Goal: Information Seeking & Learning: Learn about a topic

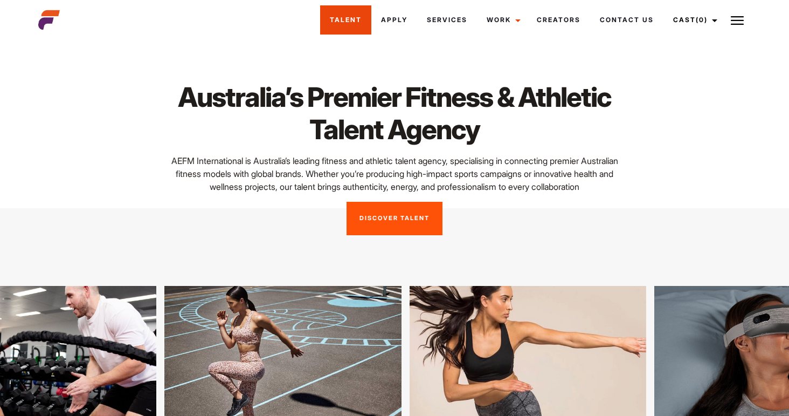
click at [366, 22] on link "Talent" at bounding box center [345, 19] width 51 height 29
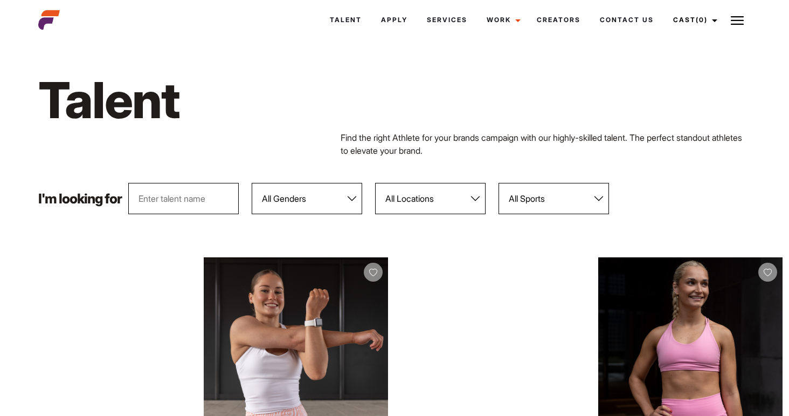
click at [397, 191] on select "All Locations Adelaide Brisbane Darwin Gold Coast Melbourne Perth Sunshine Coas…" at bounding box center [430, 198] width 111 height 31
select select "118"
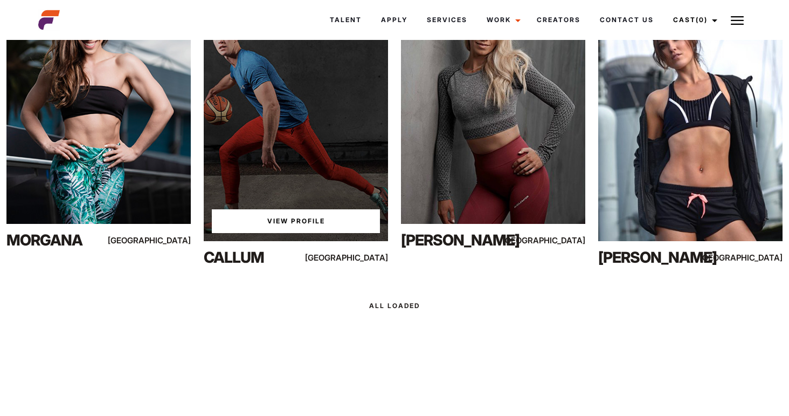
scroll to position [11283, 0]
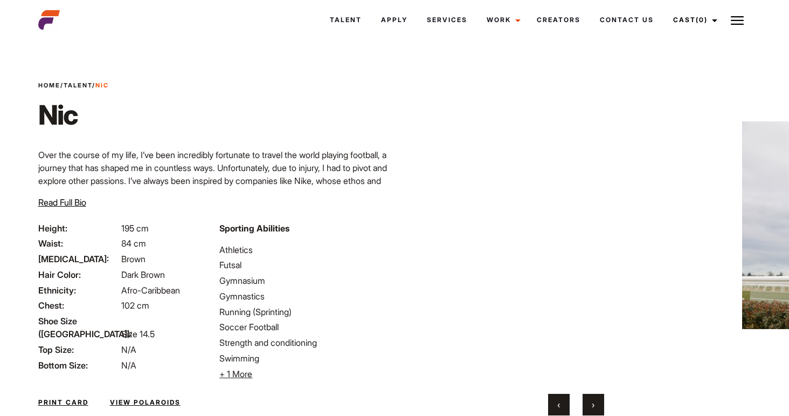
scroll to position [78, 0]
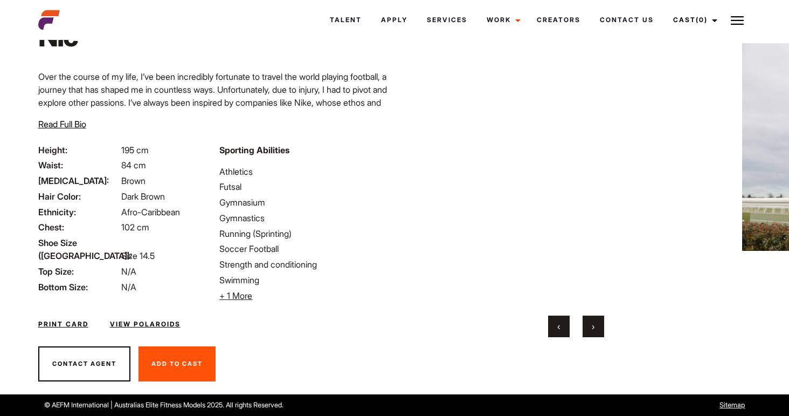
click at [164, 325] on link "View Polaroids" at bounding box center [145, 324] width 71 height 10
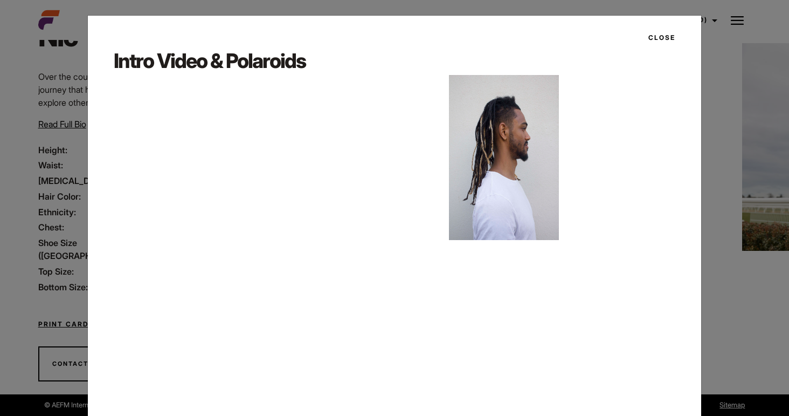
scroll to position [33, 0]
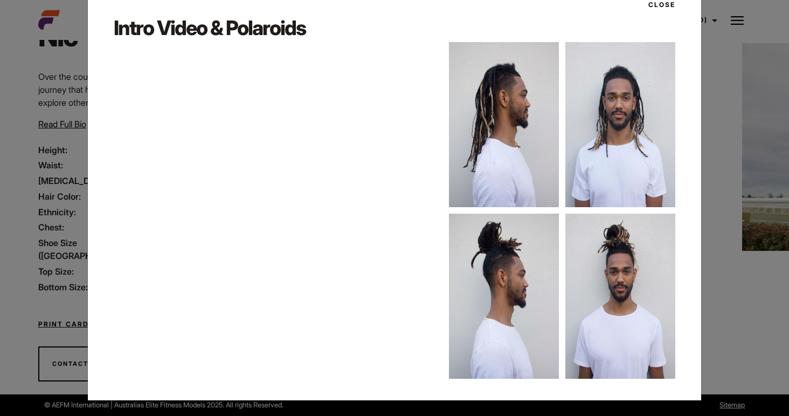
click at [703, 333] on div "Close Intro Video & Polaroids" at bounding box center [394, 208] width 789 height 416
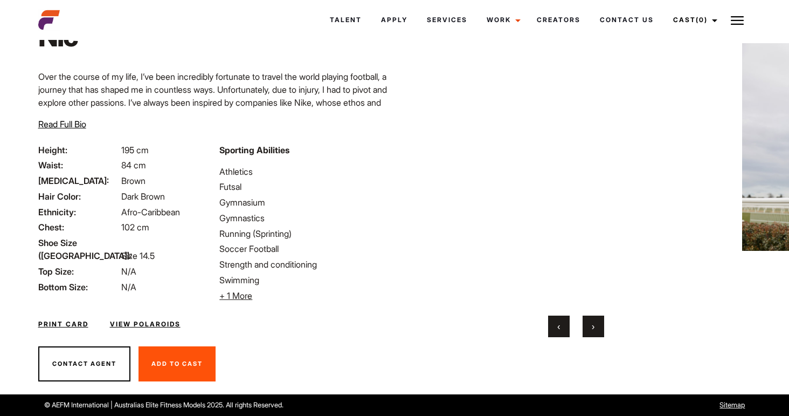
click at [592, 327] on button "›" at bounding box center [594, 326] width 22 height 22
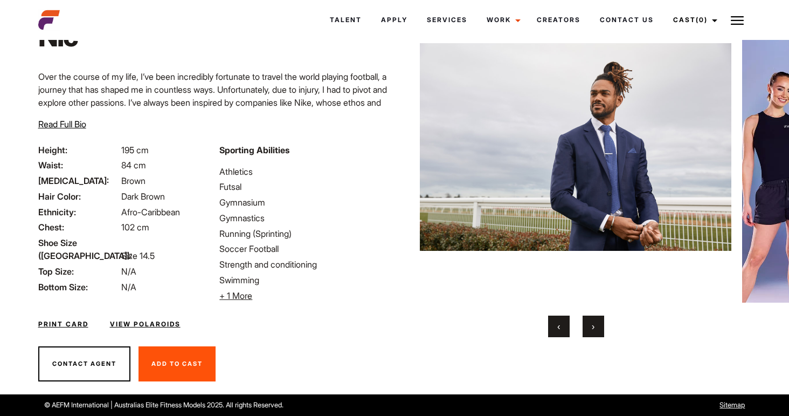
click at [592, 327] on button "›" at bounding box center [594, 326] width 22 height 22
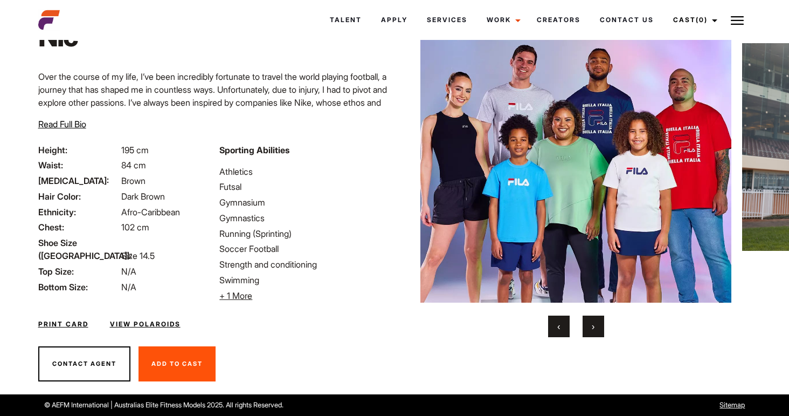
click at [592, 327] on button "›" at bounding box center [594, 326] width 22 height 22
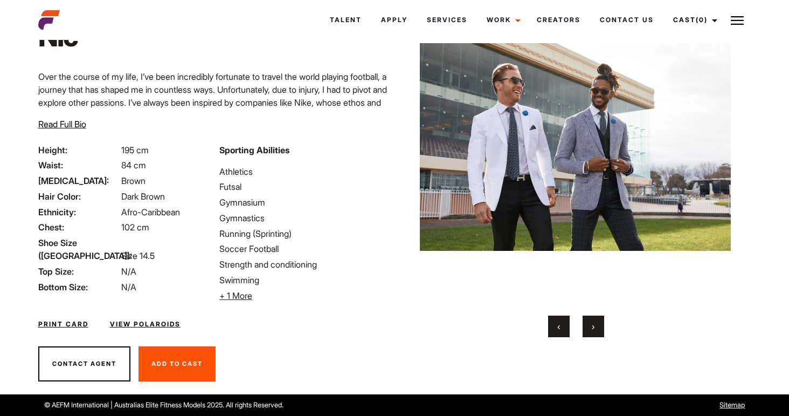
click at [592, 327] on button "›" at bounding box center [594, 326] width 22 height 22
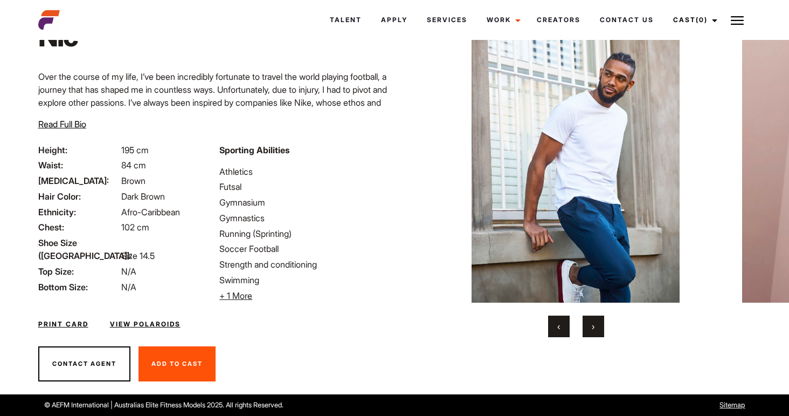
click at [592, 327] on button "›" at bounding box center [594, 326] width 22 height 22
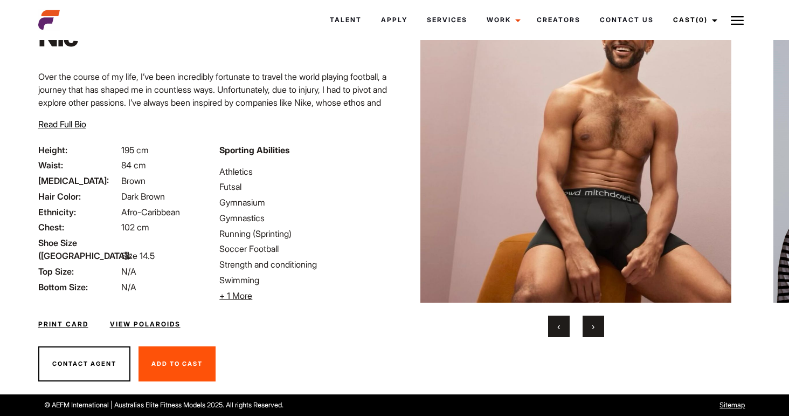
click at [592, 327] on button "›" at bounding box center [594, 326] width 22 height 22
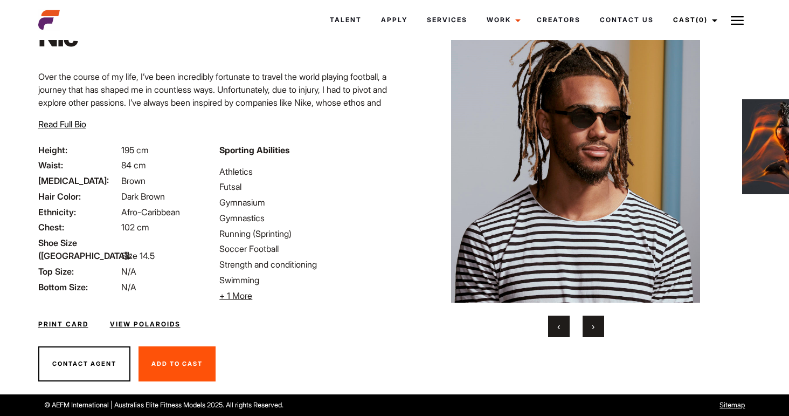
click at [592, 327] on button "›" at bounding box center [594, 326] width 22 height 22
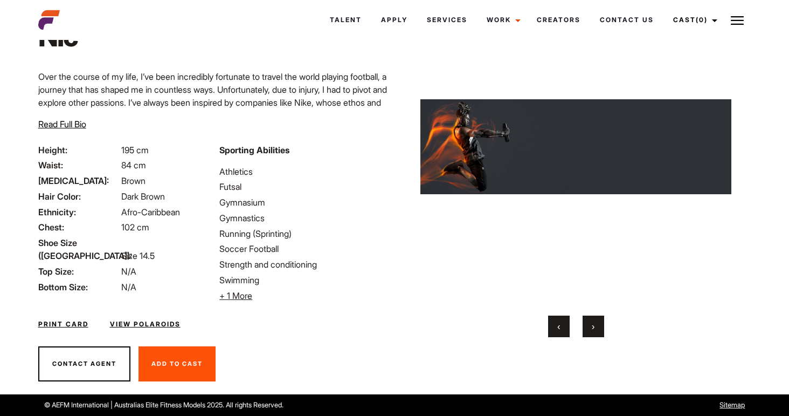
click at [592, 327] on button "›" at bounding box center [594, 326] width 22 height 22
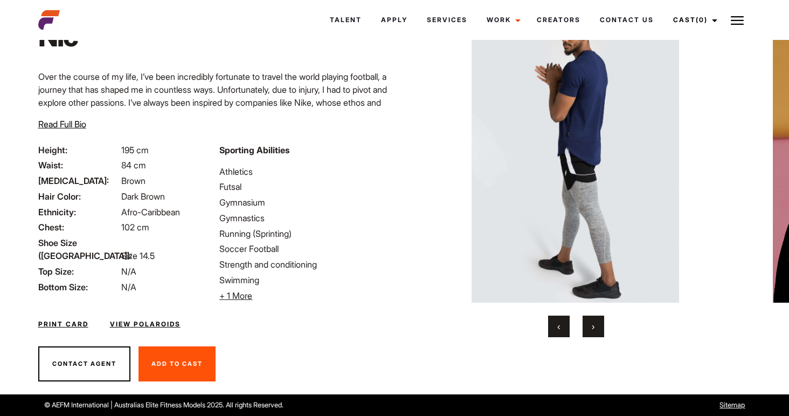
click at [592, 327] on button "›" at bounding box center [594, 326] width 22 height 22
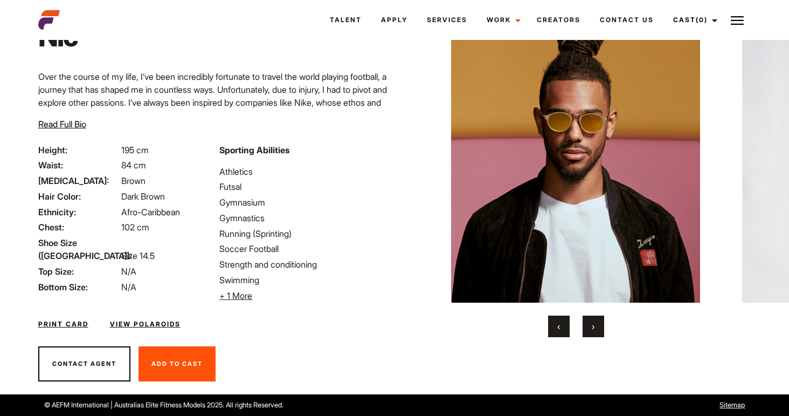
click at [592, 327] on button "›" at bounding box center [594, 326] width 22 height 22
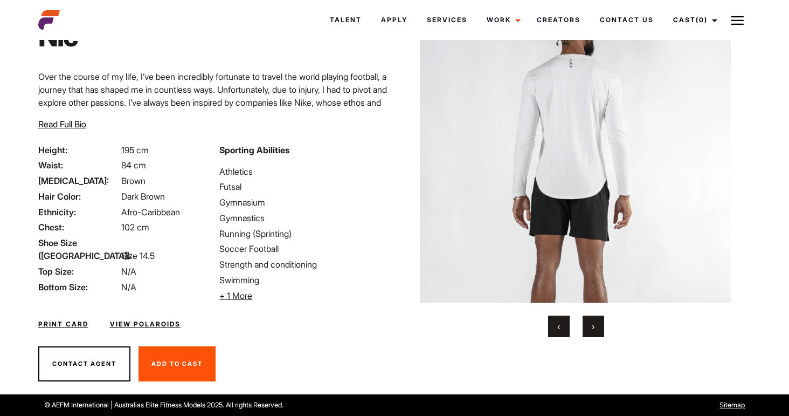
click at [592, 327] on button "›" at bounding box center [594, 326] width 22 height 22
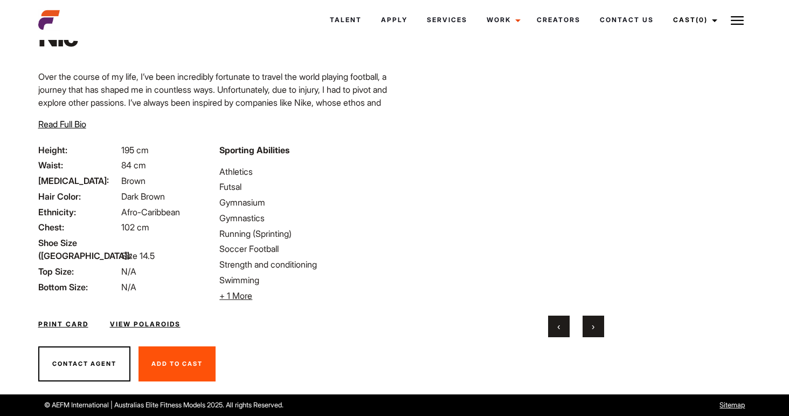
click at [592, 327] on button "›" at bounding box center [594, 326] width 22 height 22
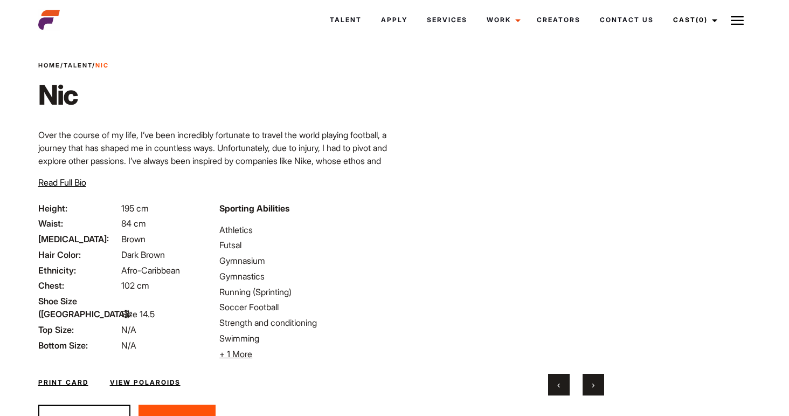
scroll to position [21, 0]
click at [596, 385] on button "›" at bounding box center [594, 384] width 22 height 22
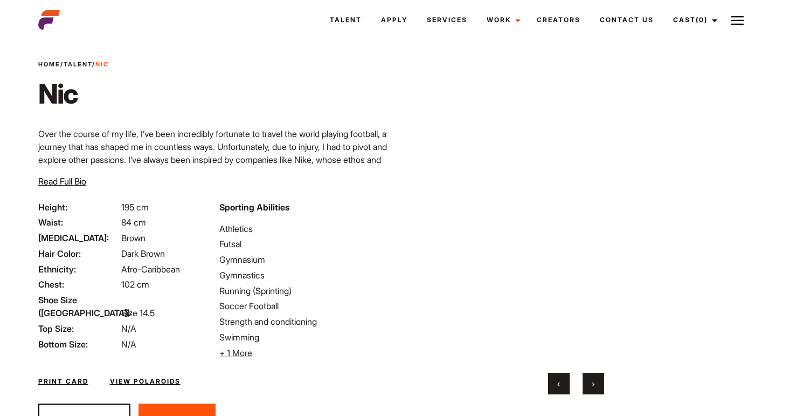
click at [596, 385] on button "›" at bounding box center [594, 384] width 22 height 22
click at [557, 384] on button "‹" at bounding box center [559, 384] width 22 height 22
click at [590, 385] on button "›" at bounding box center [594, 384] width 22 height 22
click at [588, 386] on button "›" at bounding box center [594, 384] width 22 height 22
click at [588, 387] on button "›" at bounding box center [594, 384] width 22 height 22
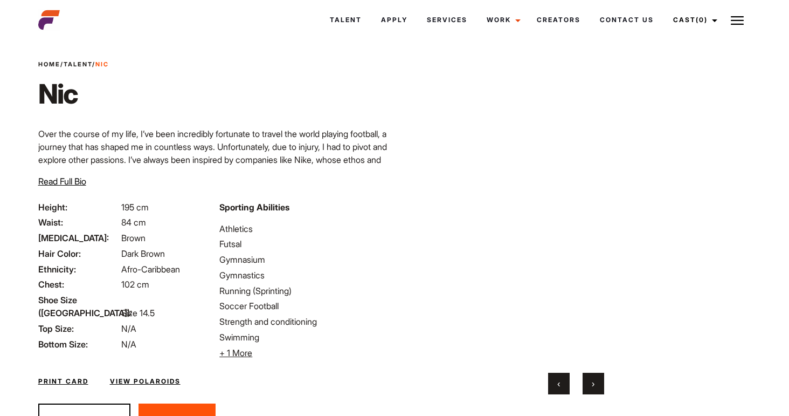
click at [589, 380] on button "›" at bounding box center [594, 384] width 22 height 22
click at [592, 387] on span "›" at bounding box center [593, 383] width 3 height 11
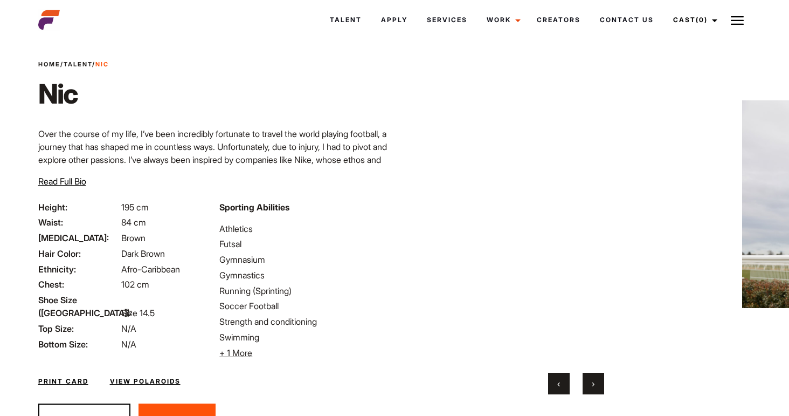
click at [592, 387] on span "›" at bounding box center [593, 383] width 3 height 11
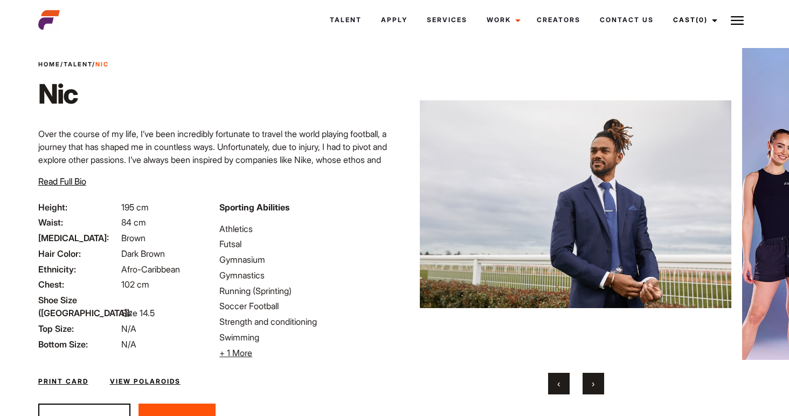
click at [592, 387] on span "›" at bounding box center [593, 383] width 3 height 11
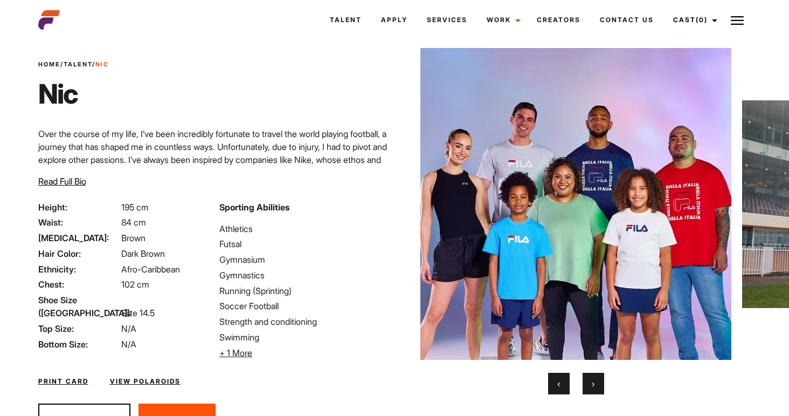
click at [592, 387] on span "›" at bounding box center [593, 383] width 3 height 11
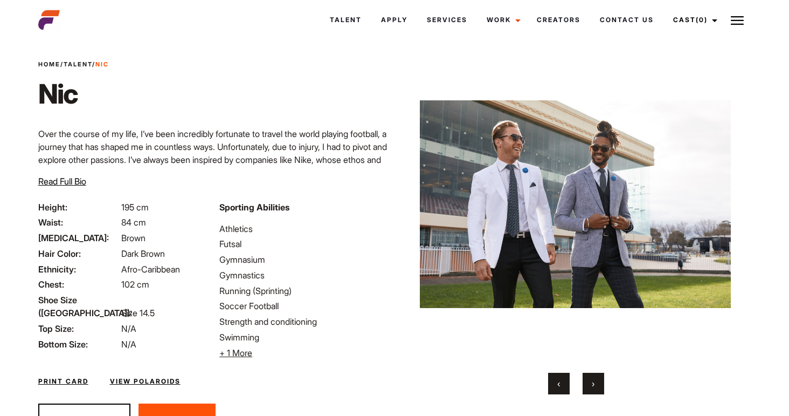
click at [592, 387] on span "›" at bounding box center [593, 383] width 3 height 11
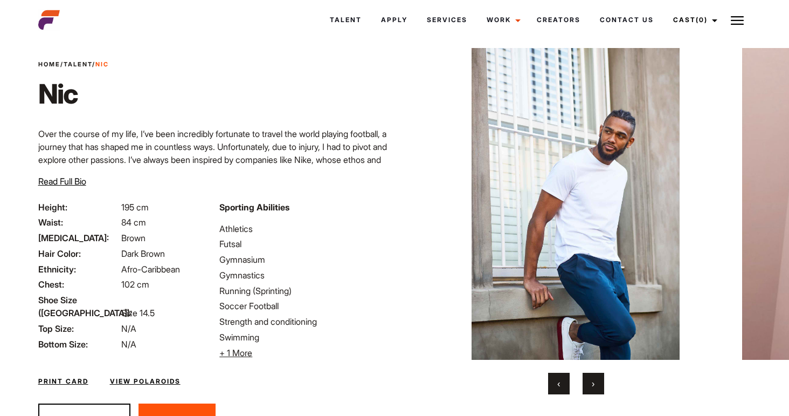
click at [592, 387] on span "›" at bounding box center [593, 383] width 3 height 11
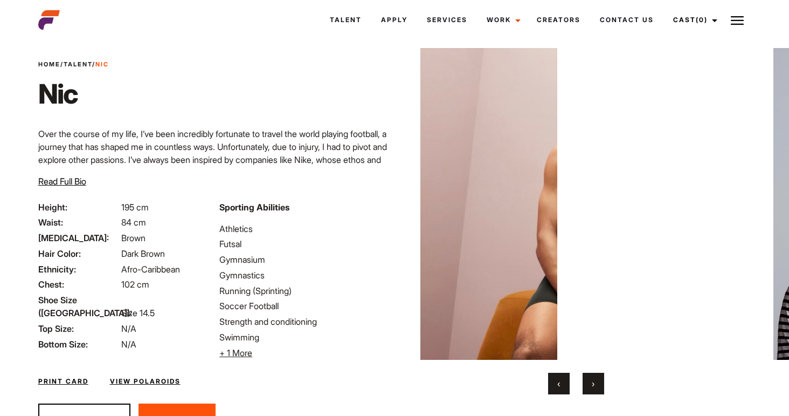
click at [592, 387] on span "›" at bounding box center [593, 383] width 3 height 11
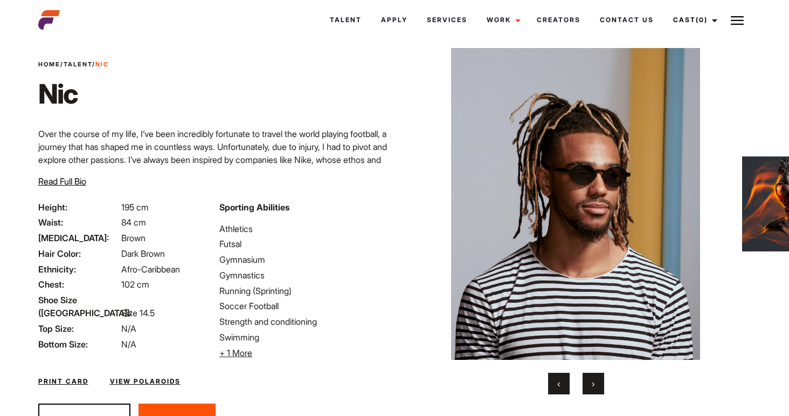
click at [551, 385] on button "‹" at bounding box center [559, 384] width 22 height 22
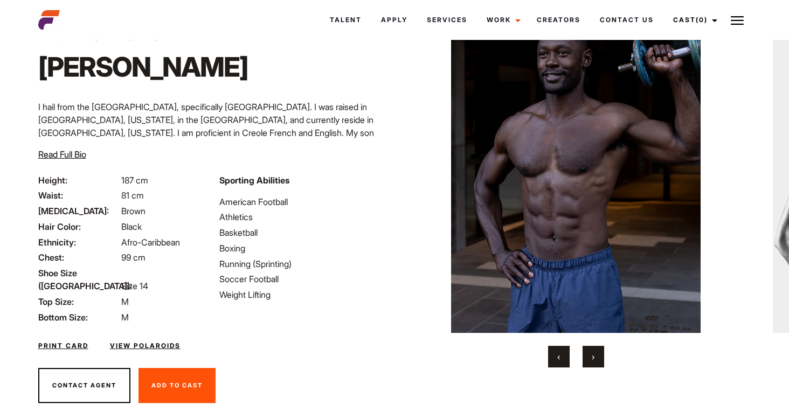
scroll to position [57, 0]
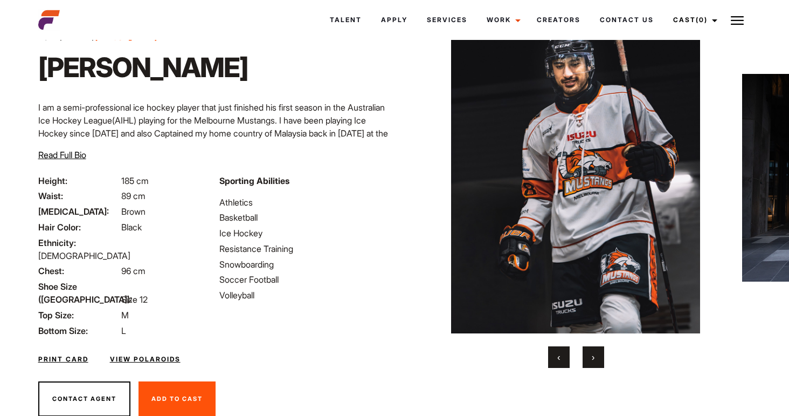
scroll to position [57, 0]
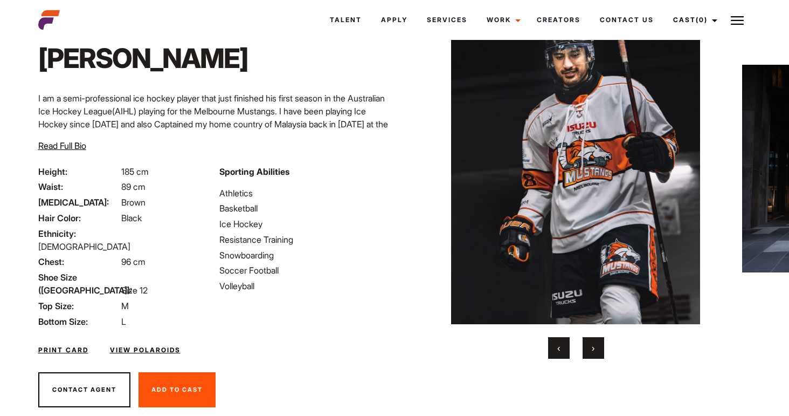
click at [599, 352] on button "›" at bounding box center [594, 348] width 22 height 22
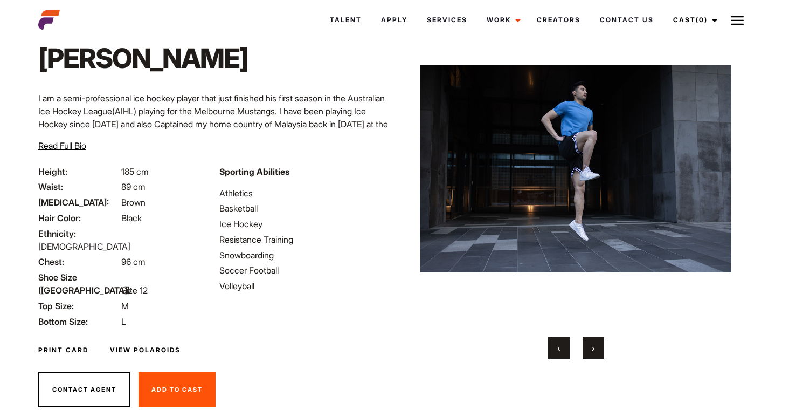
click at [599, 352] on button "›" at bounding box center [594, 348] width 22 height 22
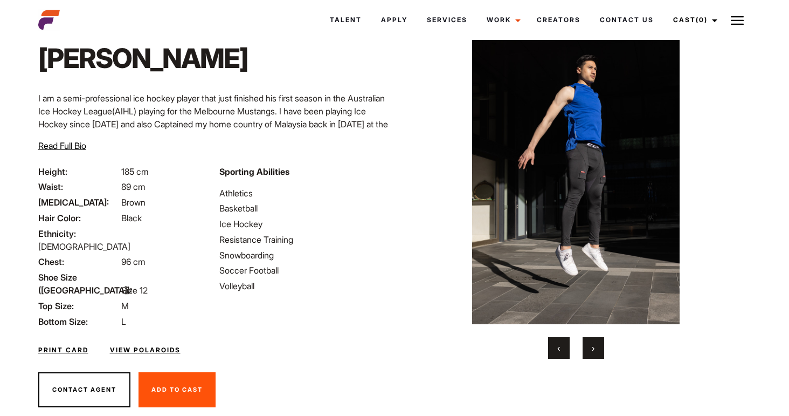
click at [599, 352] on button "›" at bounding box center [594, 348] width 22 height 22
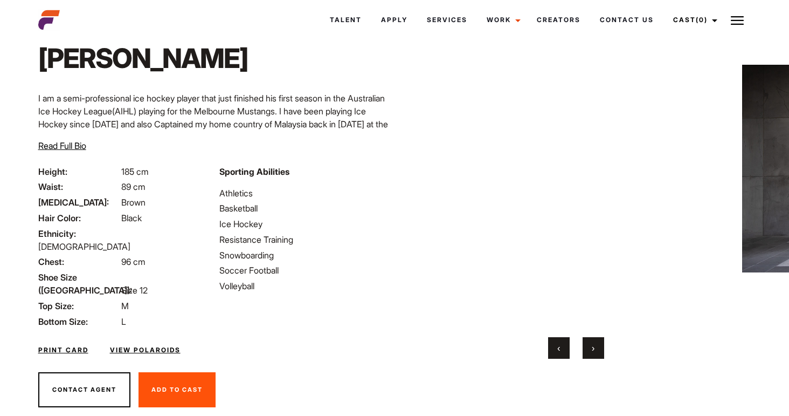
click at [599, 352] on button "›" at bounding box center [594, 348] width 22 height 22
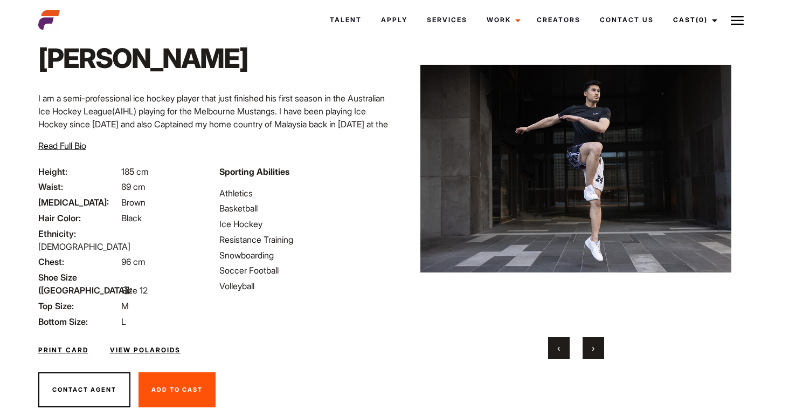
click at [599, 352] on button "›" at bounding box center [594, 348] width 22 height 22
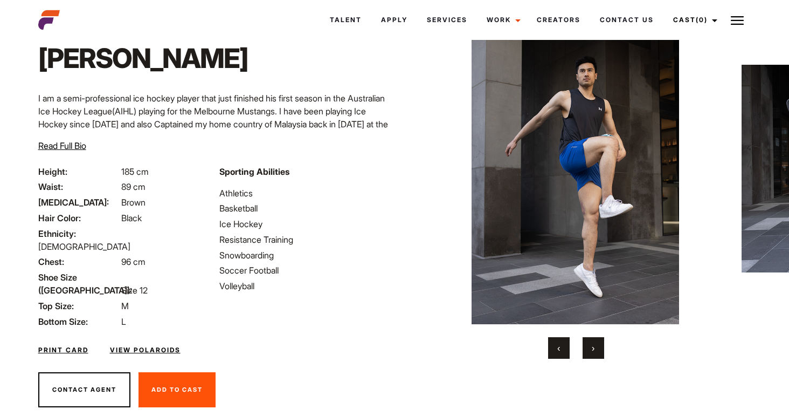
click at [599, 352] on button "›" at bounding box center [594, 348] width 22 height 22
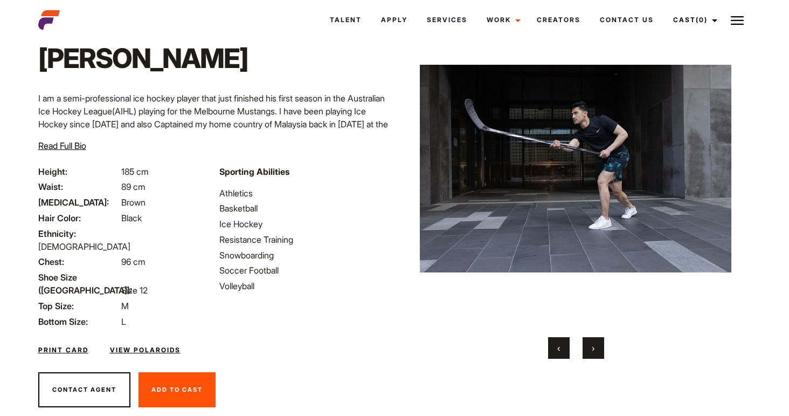
click at [599, 352] on button "›" at bounding box center [594, 348] width 22 height 22
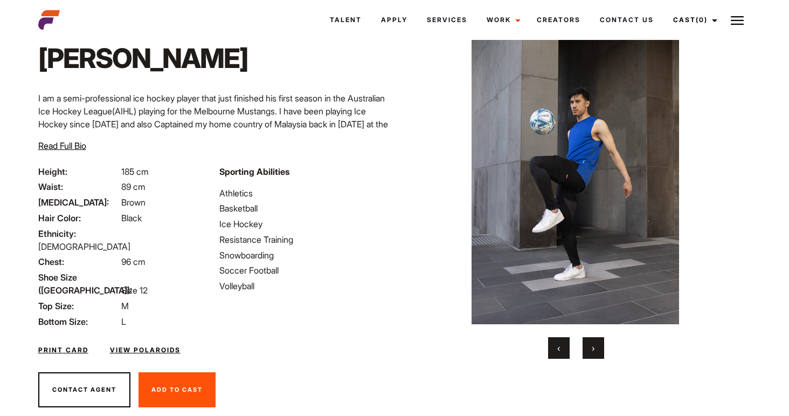
click at [599, 352] on button "›" at bounding box center [594, 348] width 22 height 22
